Goal: Navigation & Orientation: Find specific page/section

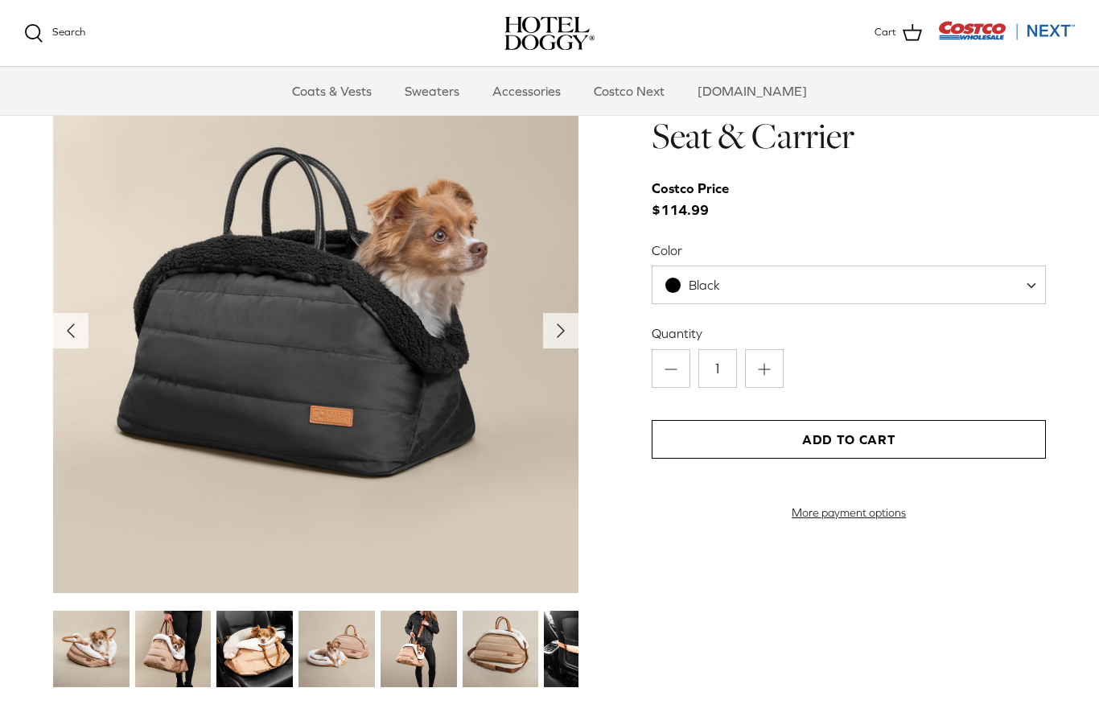
scroll to position [1622, 0]
click at [472, 410] on img at bounding box center [316, 331] width 526 height 526
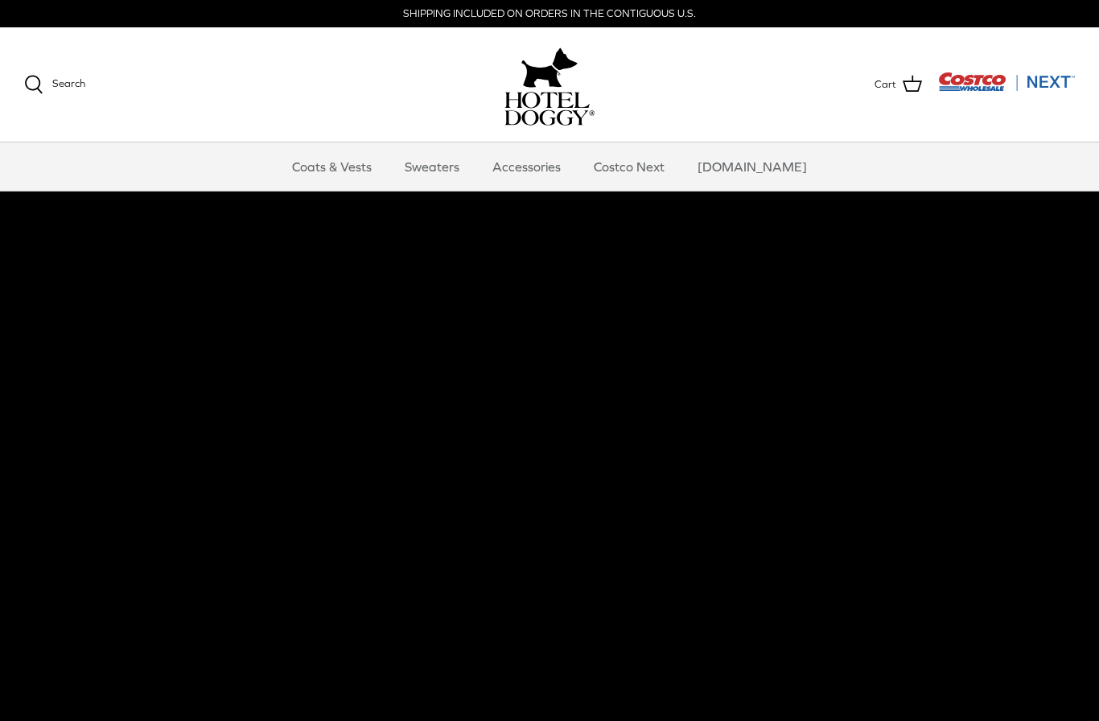
scroll to position [0, 0]
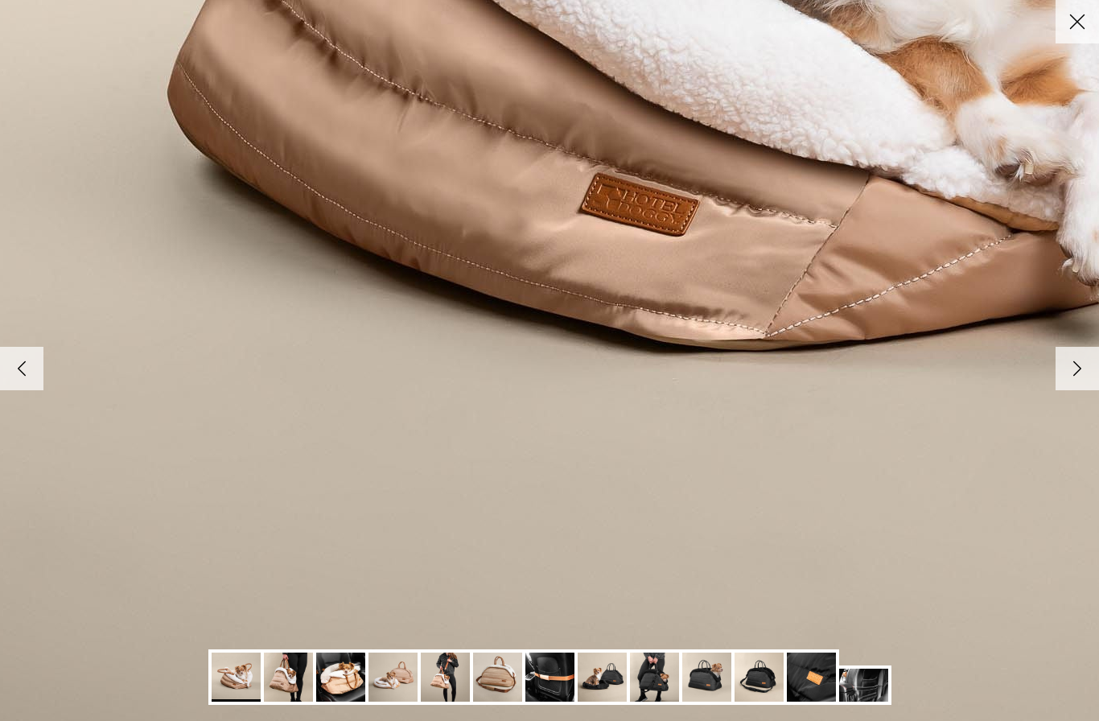
click at [251, 672] on img at bounding box center [236, 677] width 49 height 49
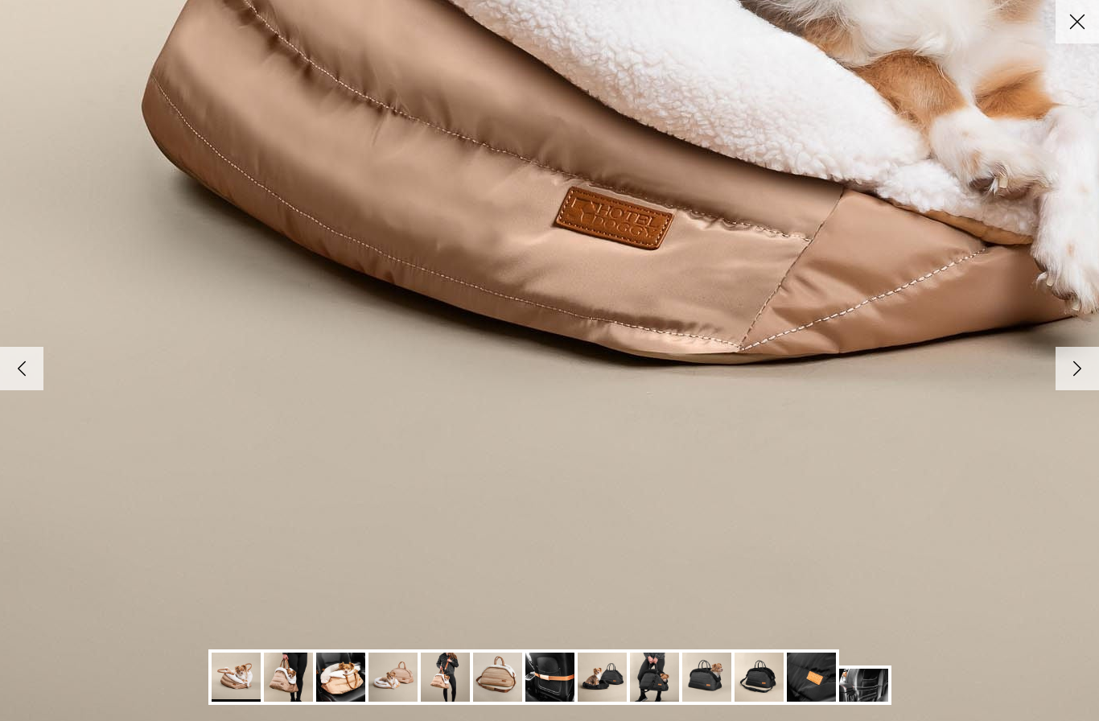
click at [303, 662] on img at bounding box center [288, 677] width 49 height 49
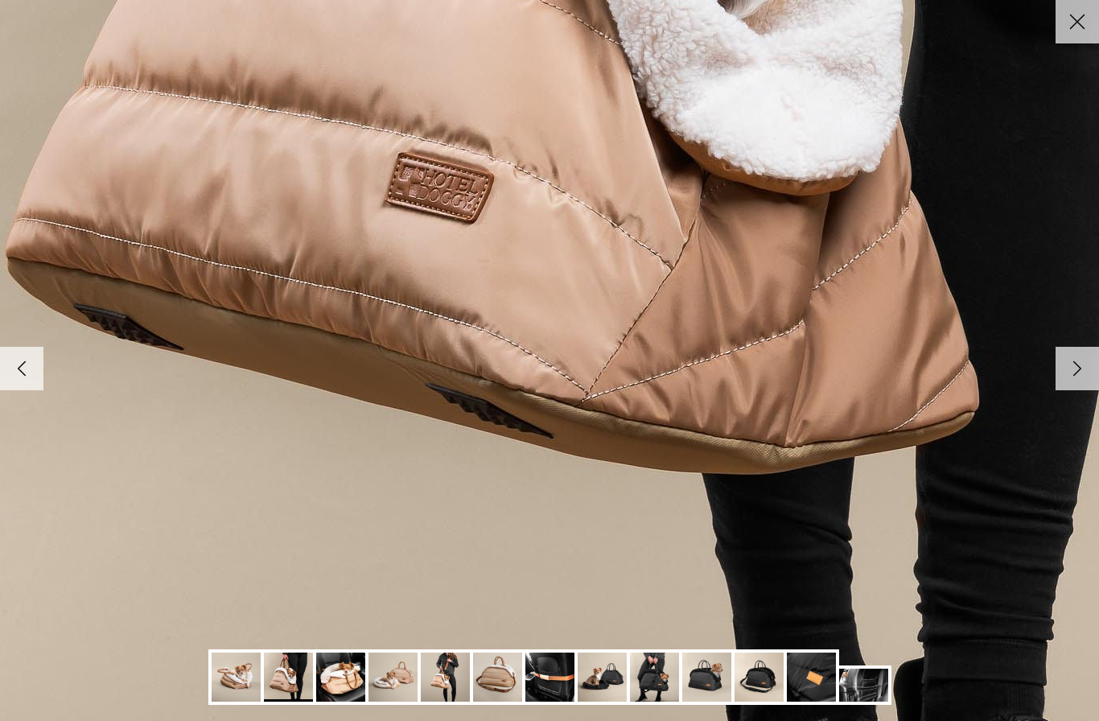
click at [353, 676] on img at bounding box center [340, 677] width 49 height 49
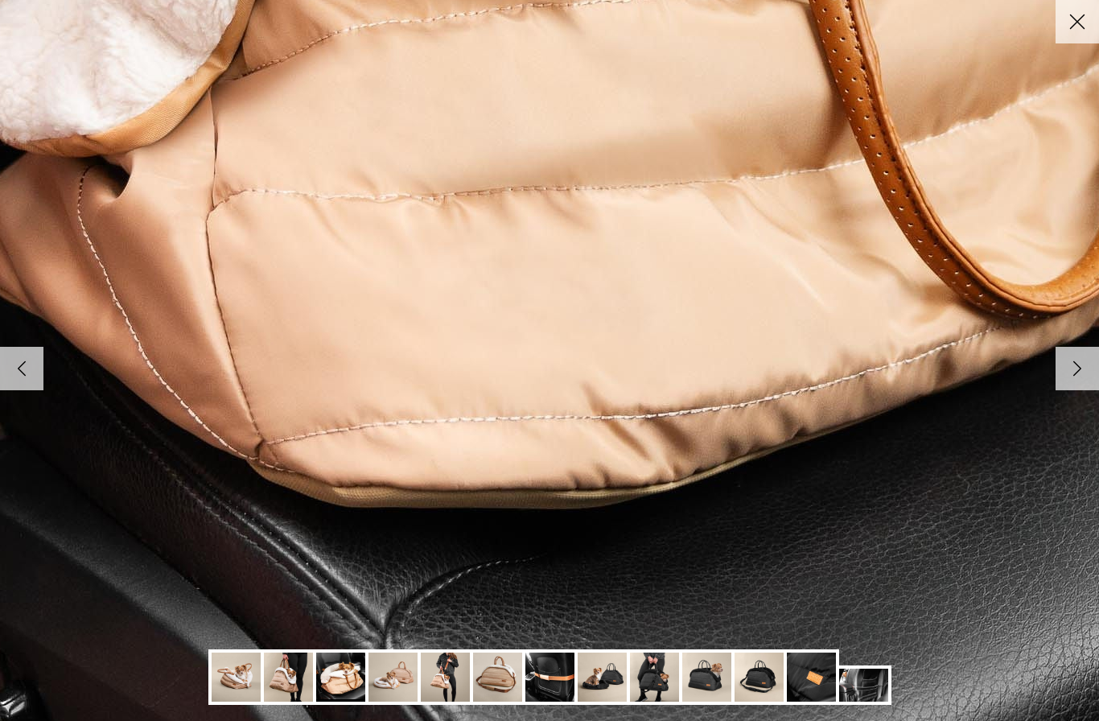
click at [413, 693] on img at bounding box center [393, 677] width 49 height 49
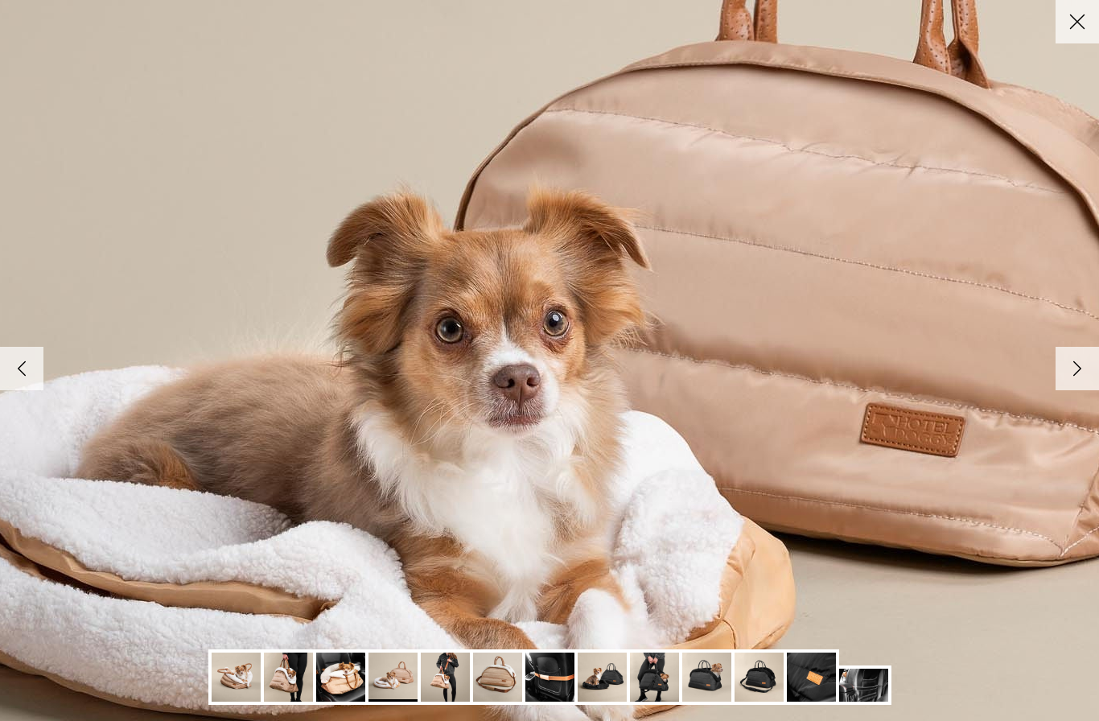
click at [457, 685] on img at bounding box center [445, 677] width 49 height 49
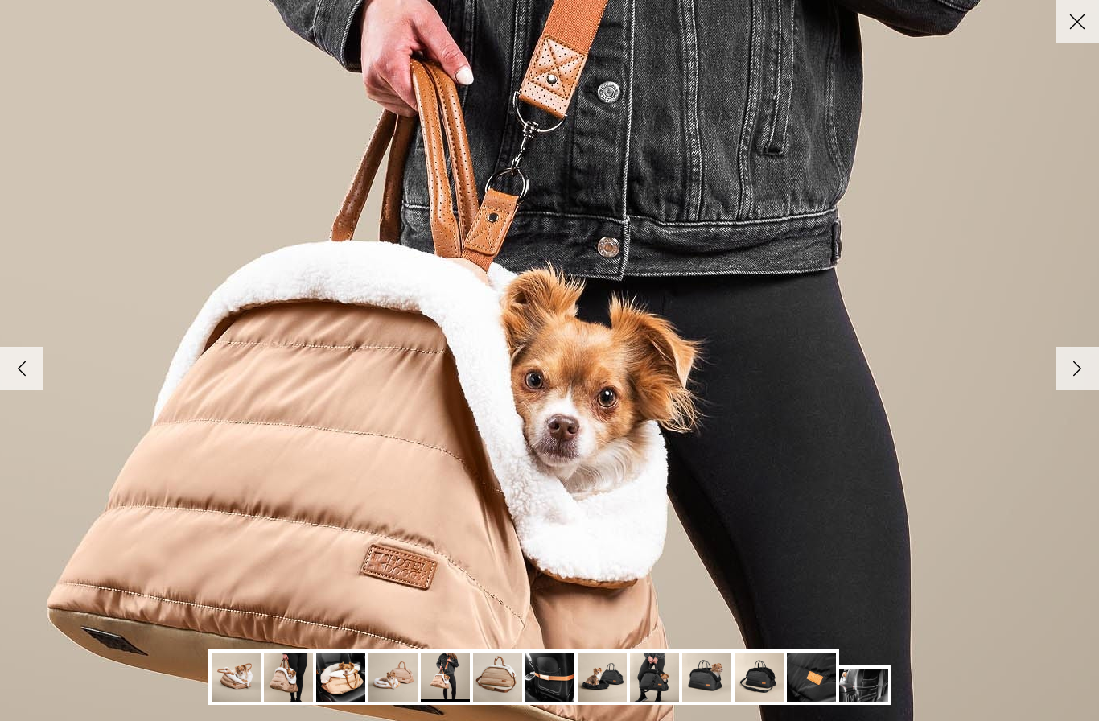
click at [517, 676] on img at bounding box center [497, 677] width 49 height 49
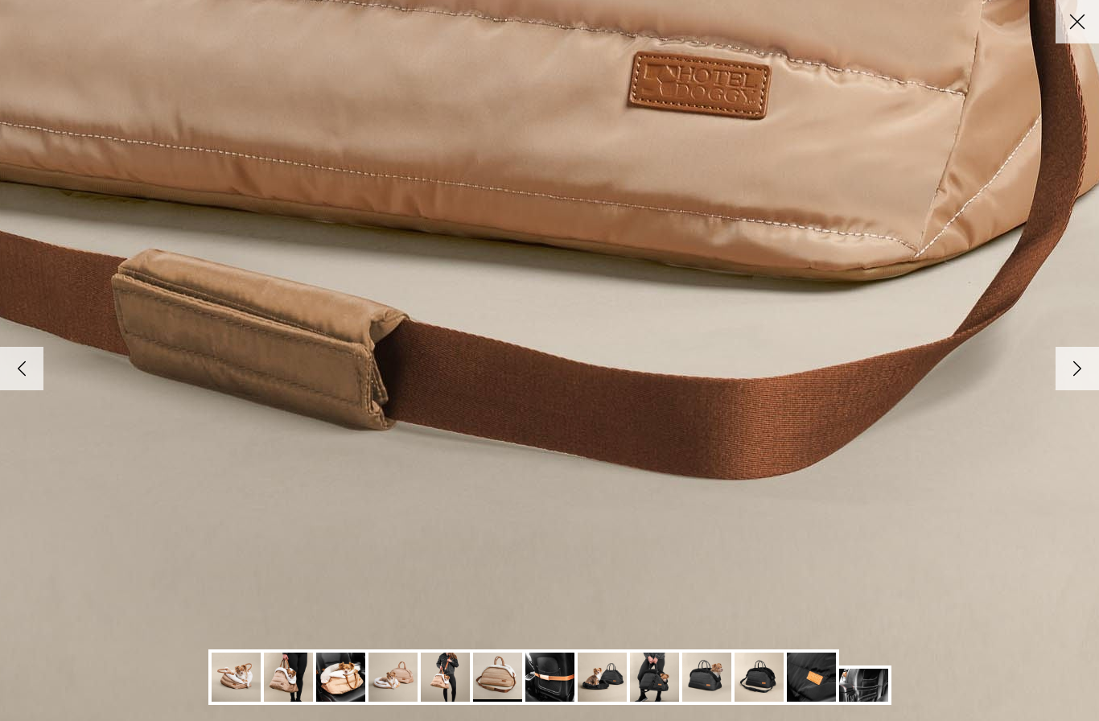
click at [669, 673] on img at bounding box center [654, 677] width 49 height 49
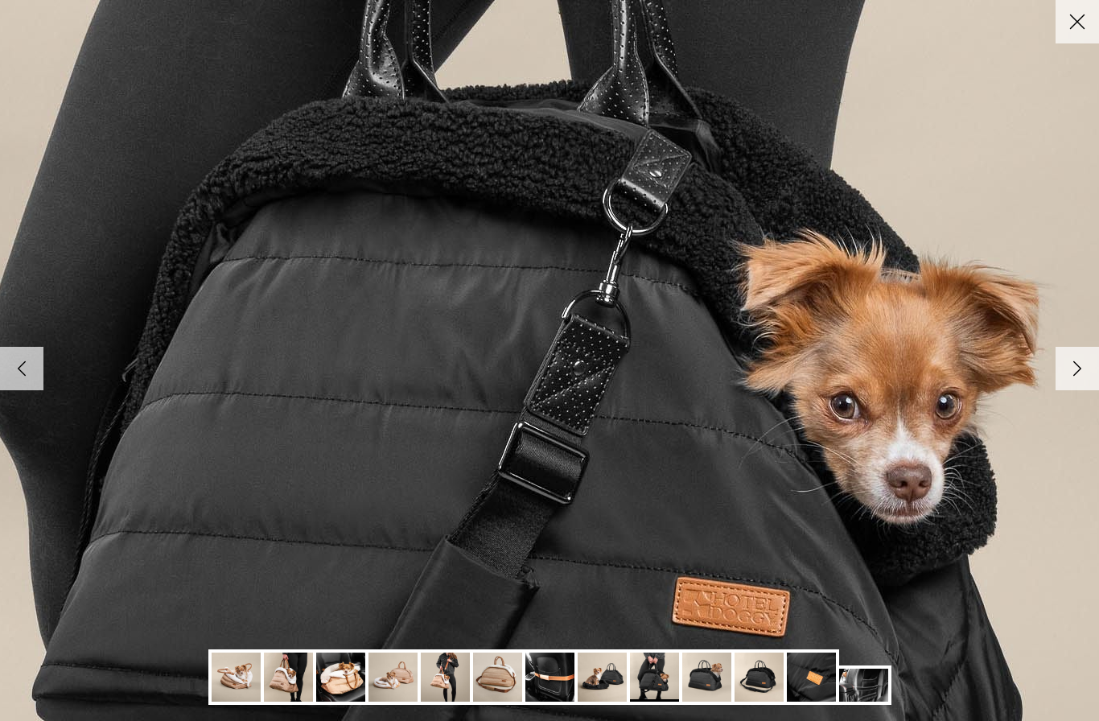
click at [778, 667] on img at bounding box center [759, 677] width 49 height 49
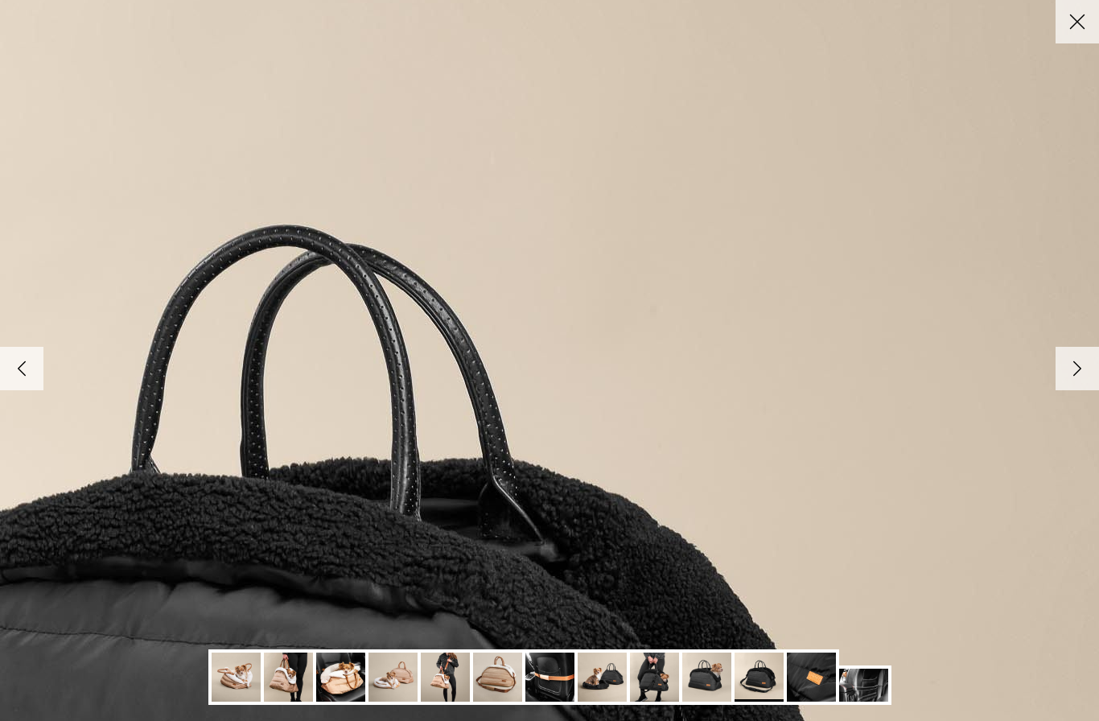
click at [1082, 27] on line at bounding box center [1078, 22] width 14 height 14
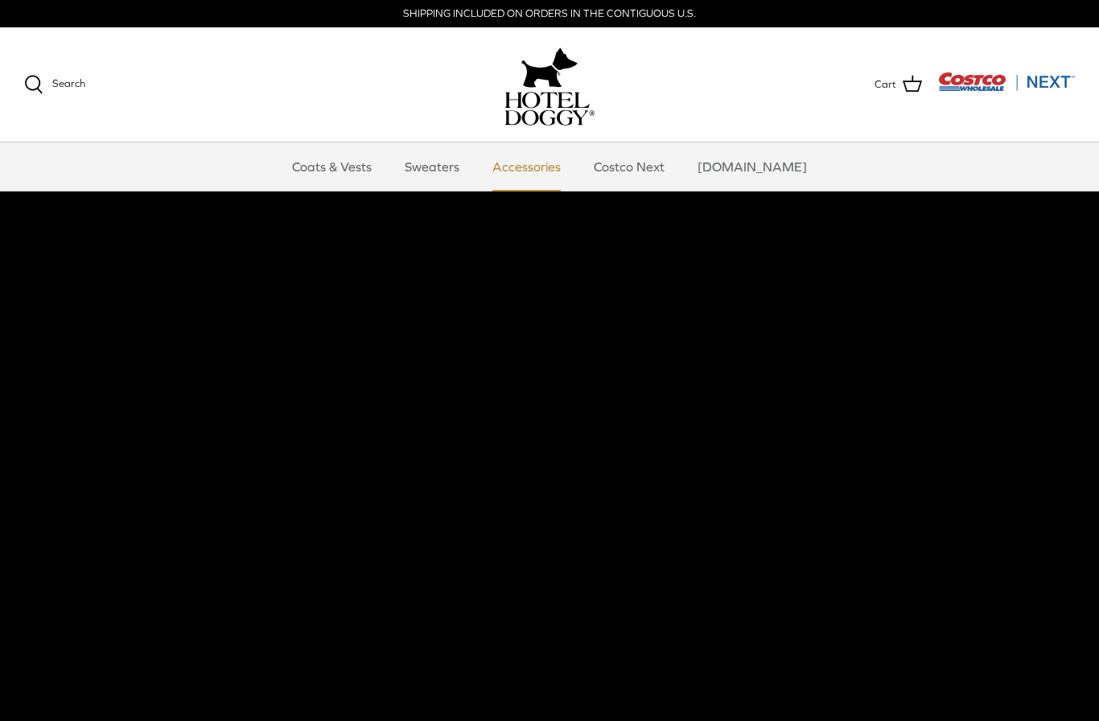
click at [550, 168] on link "Accessories" at bounding box center [526, 166] width 97 height 48
